Goal: Use online tool/utility

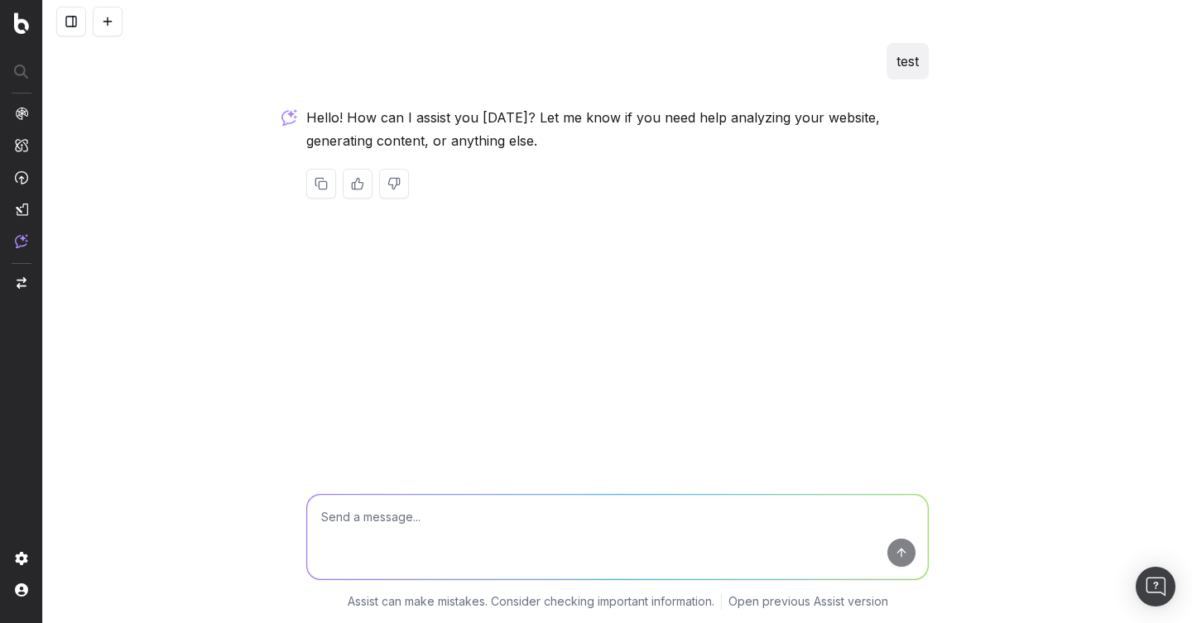
click at [29, 27] on nav at bounding box center [21, 311] width 43 height 623
click at [22, 27] on img at bounding box center [21, 23] width 15 height 22
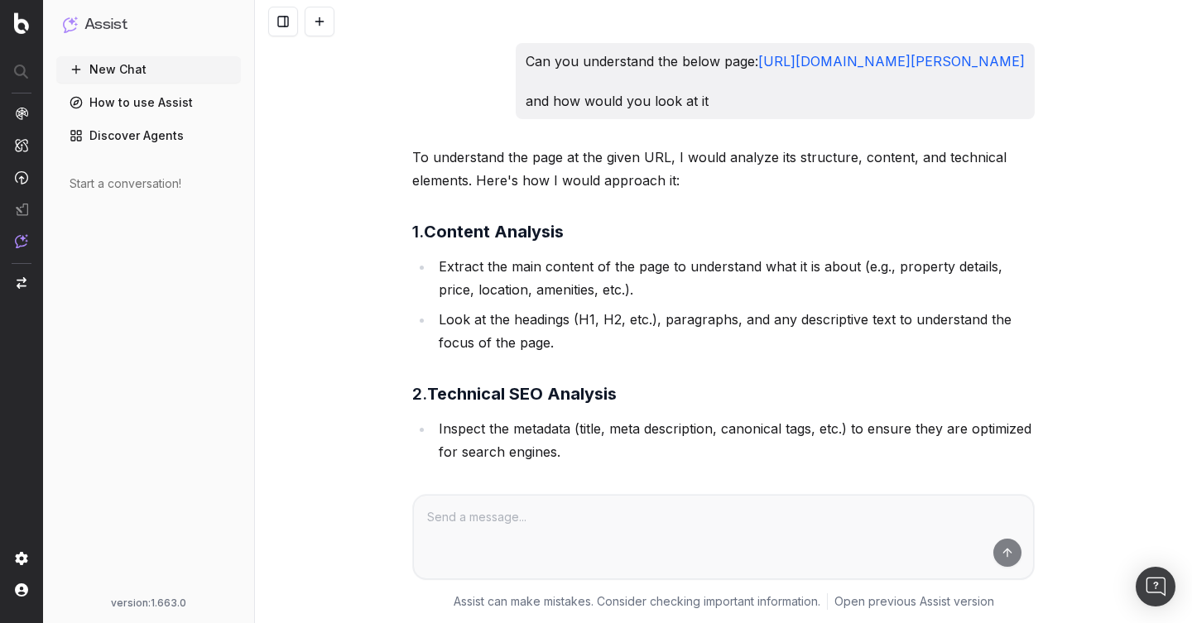
scroll to position [90740, 0]
